Goal: Task Accomplishment & Management: Use online tool/utility

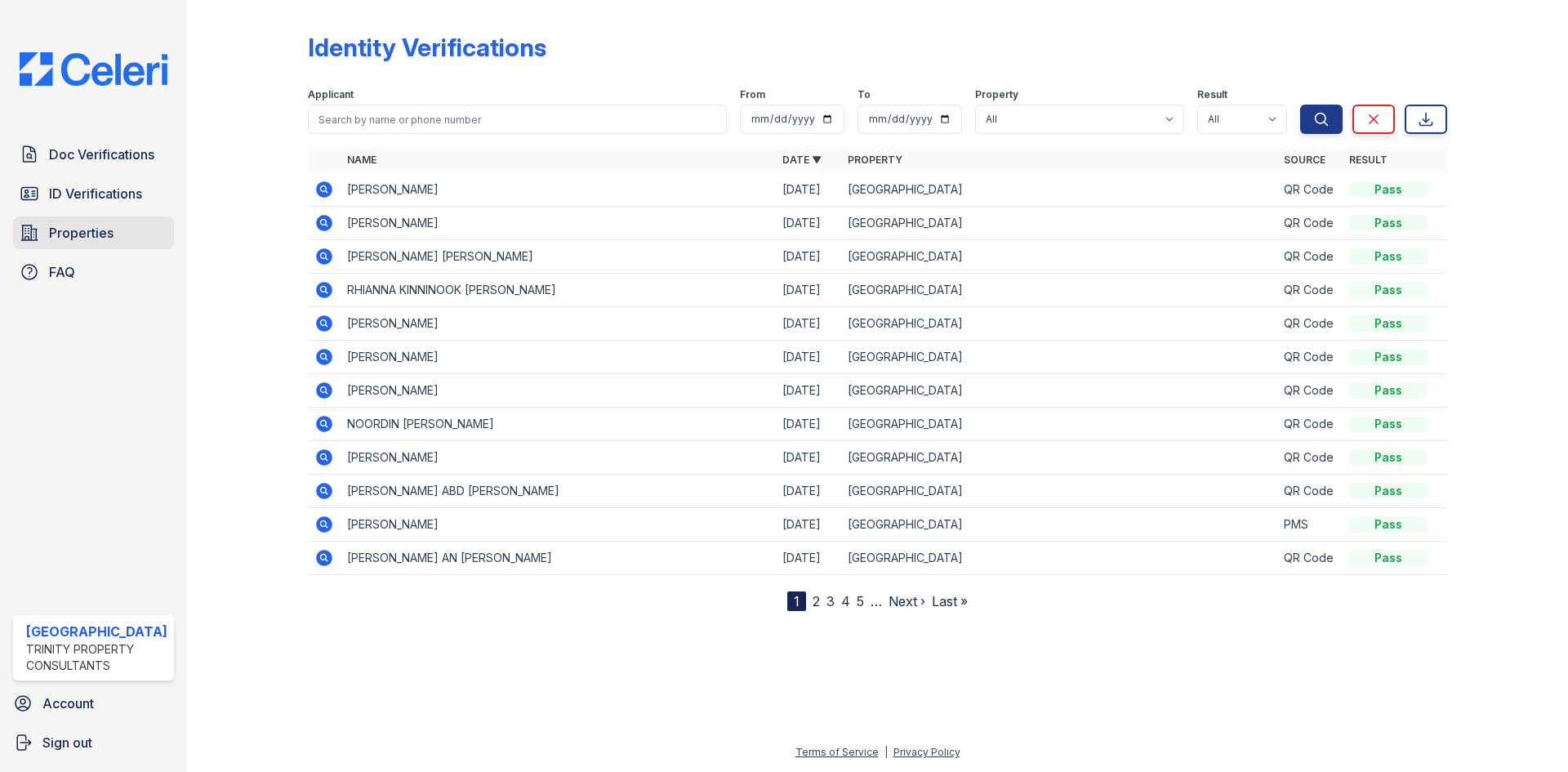
click at [93, 238] on span "Properties" at bounding box center [81, 233] width 65 height 20
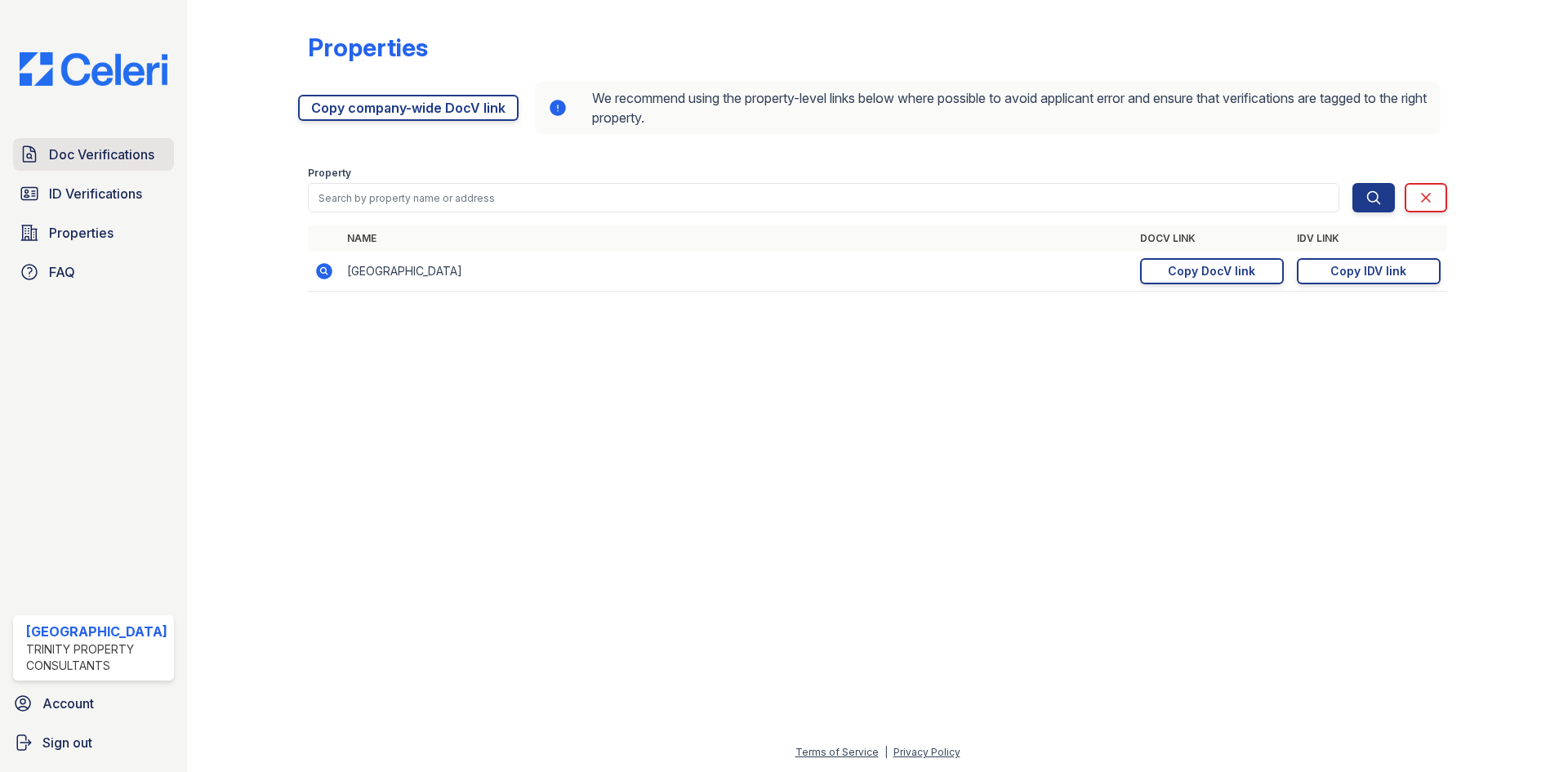
click at [114, 161] on span "Doc Verifications" at bounding box center [101, 154] width 105 height 20
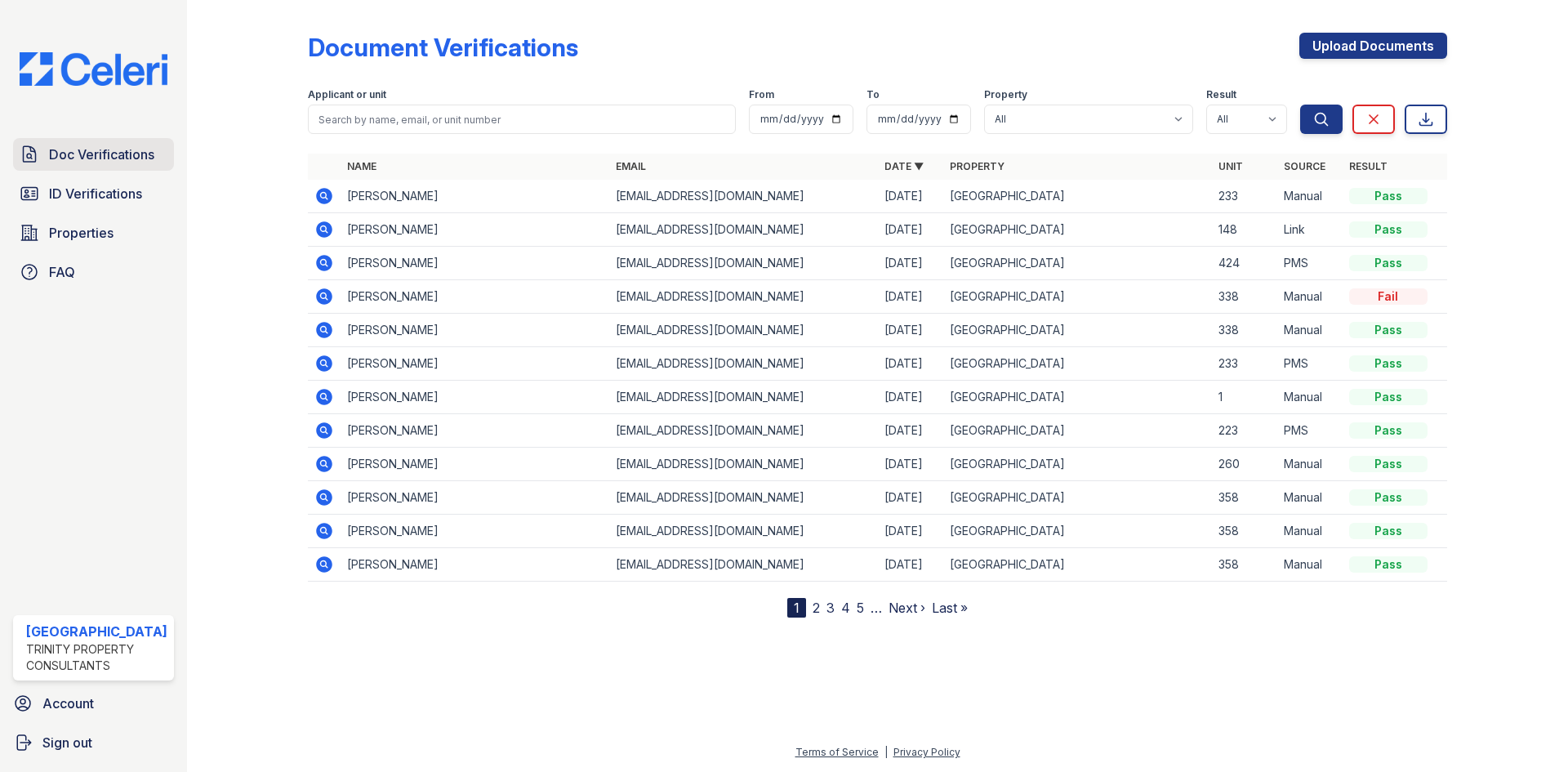
click at [123, 156] on span "Doc Verifications" at bounding box center [101, 154] width 105 height 20
click at [119, 192] on span "ID Verifications" at bounding box center [95, 193] width 93 height 20
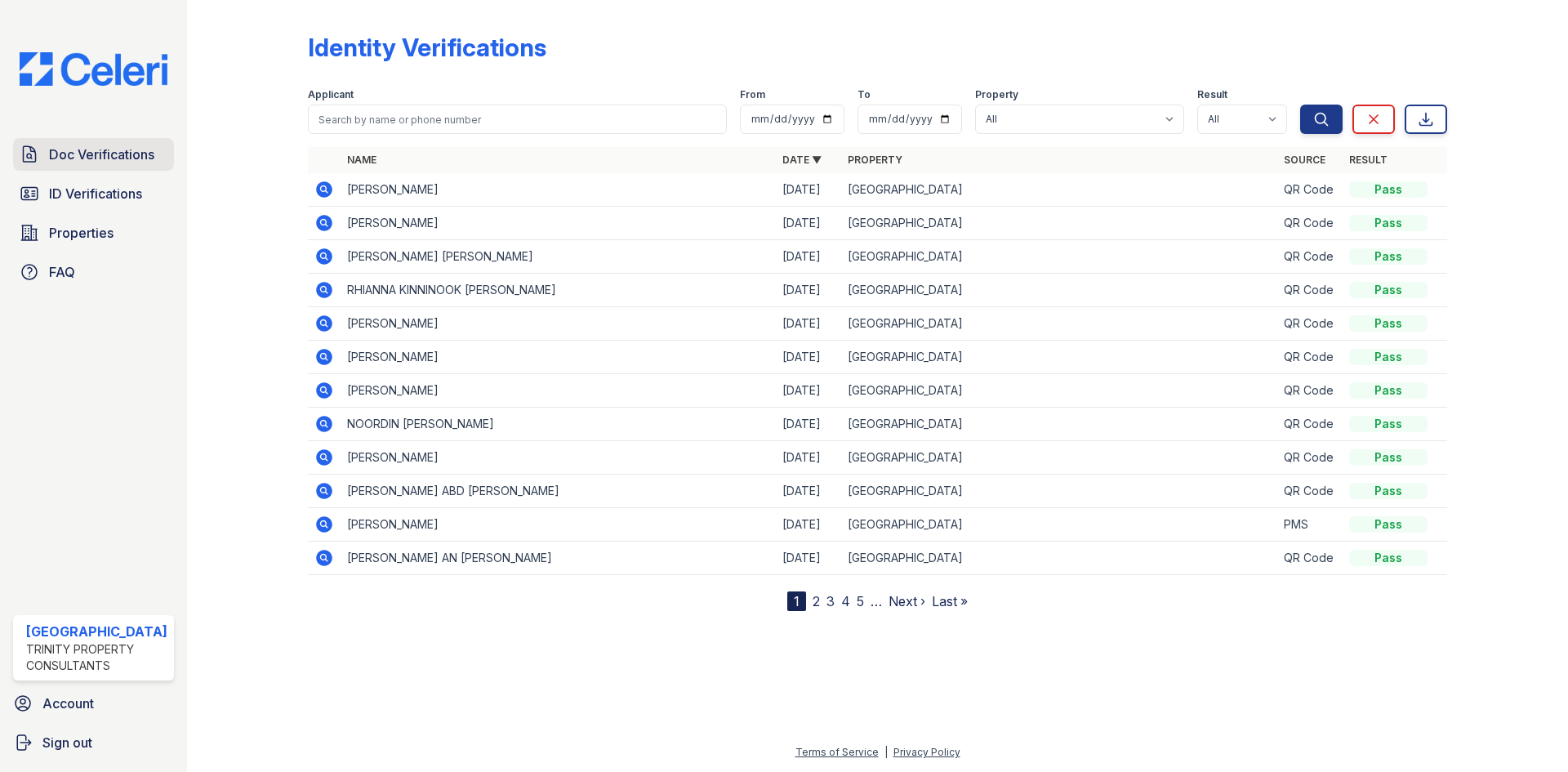
click at [144, 158] on span "Doc Verifications" at bounding box center [101, 154] width 105 height 20
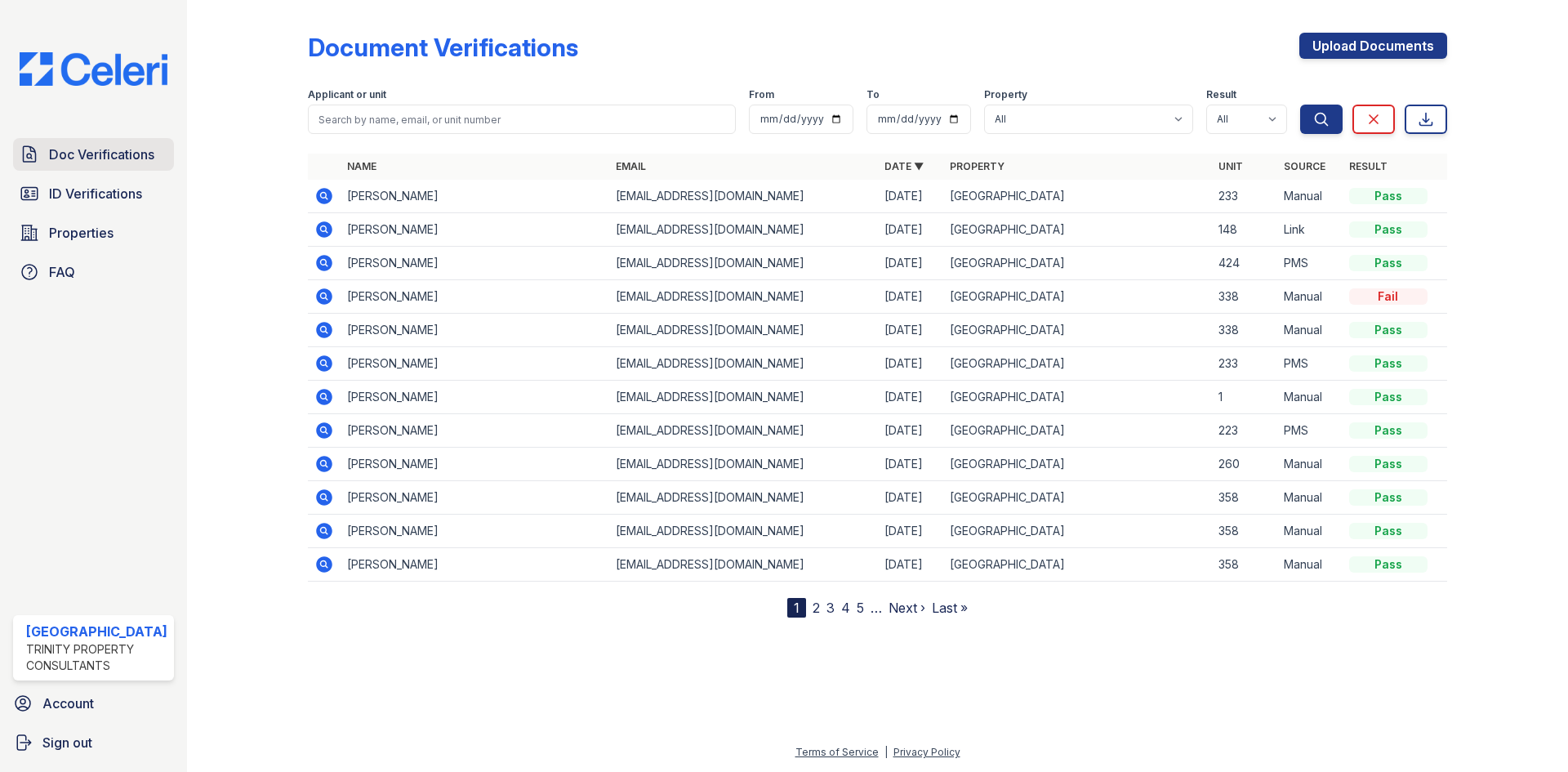
click at [63, 155] on span "Doc Verifications" at bounding box center [101, 154] width 105 height 20
click at [138, 145] on span "Doc Verifications" at bounding box center [101, 154] width 105 height 20
click at [1383, 40] on link "Upload Documents" at bounding box center [1374, 45] width 148 height 27
